Goal: Information Seeking & Learning: Learn about a topic

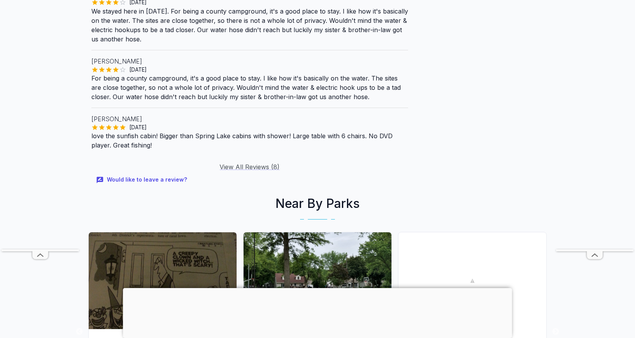
scroll to position [929, 0]
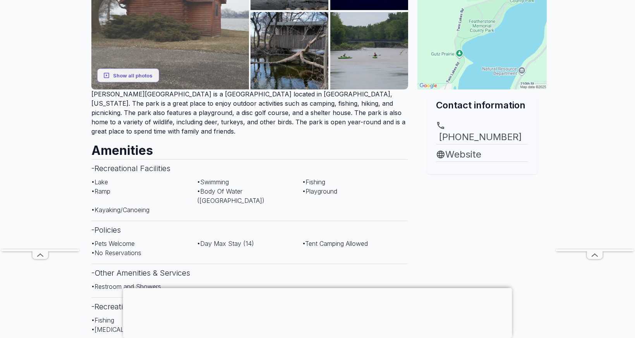
scroll to position [194, 0]
